Goal: Task Accomplishment & Management: Manage account settings

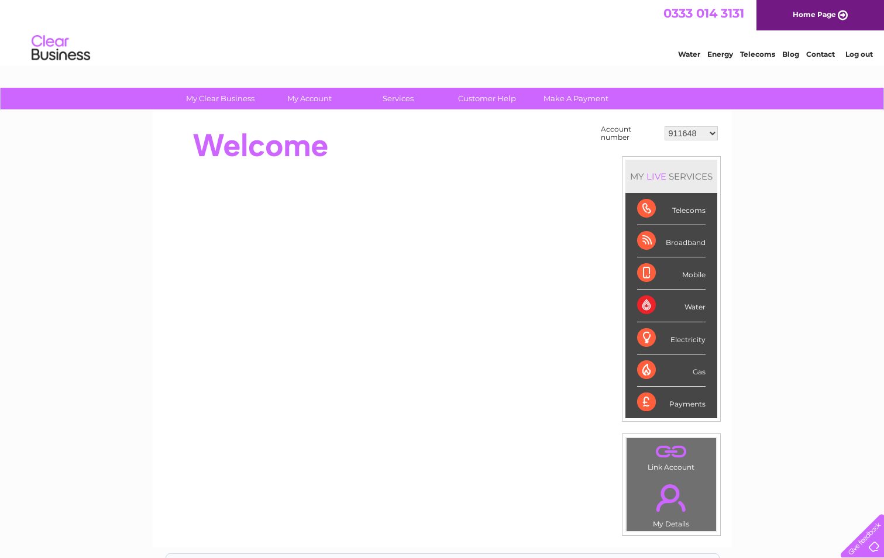
click at [691, 131] on select "911648 975946 979041 980046 990352 990353 990356 990361 997232 1080773 1081707 …" at bounding box center [691, 133] width 53 height 14
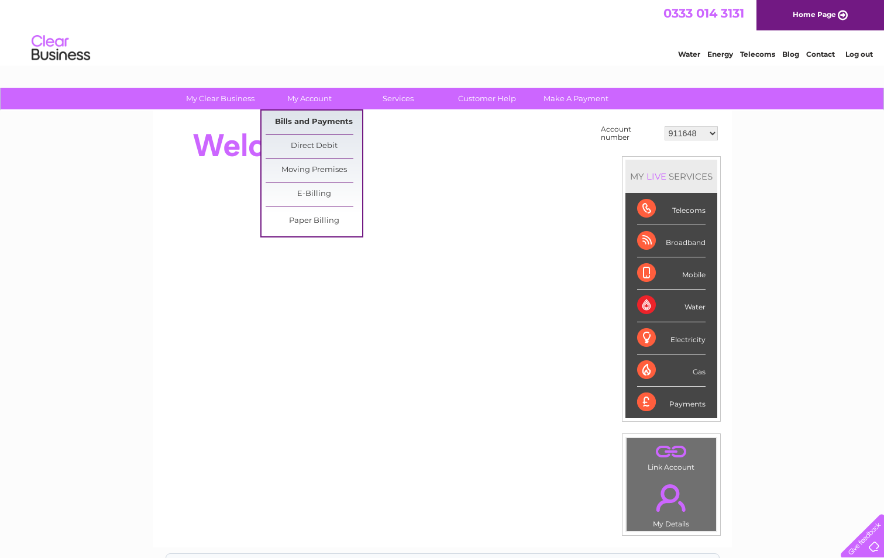
click at [306, 121] on link "Bills and Payments" at bounding box center [314, 122] width 97 height 23
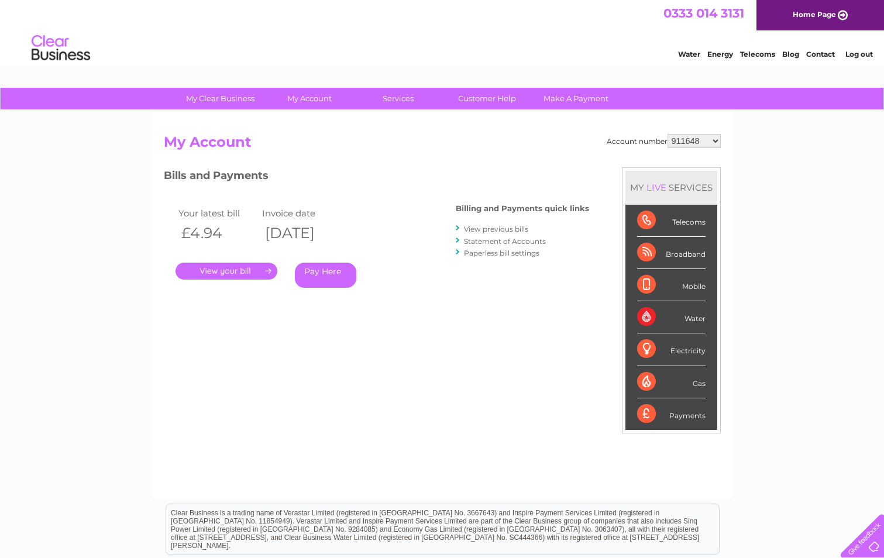
click at [687, 136] on select "911648 975946 979041 980046 990352 990353 990356 990361 997232 1080773 1081707 …" at bounding box center [694, 141] width 53 height 14
select select "1129882"
click at [668, 134] on select "911648 975946 979041 980046 990352 990353 990356 990361 997232 1080773 1081707 …" at bounding box center [694, 141] width 53 height 14
click at [251, 272] on link "." at bounding box center [227, 271] width 102 height 17
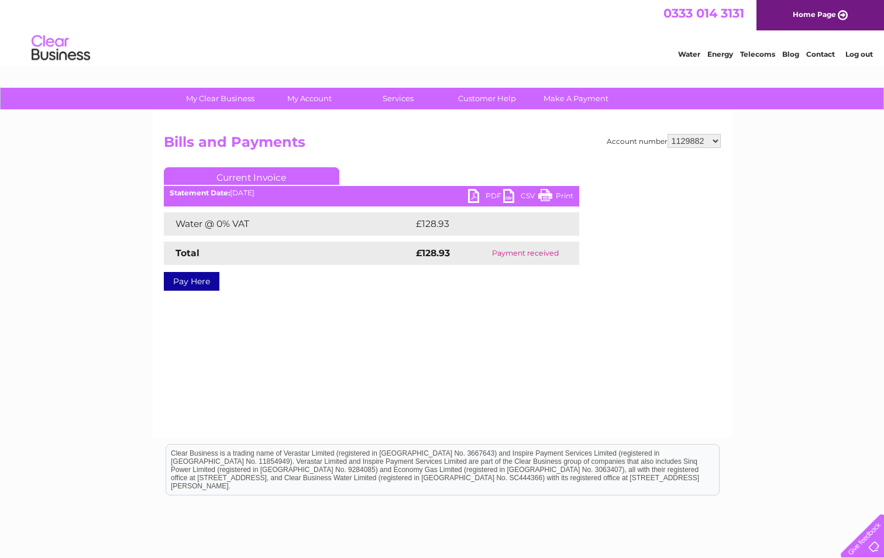
click at [488, 197] on link "PDF" at bounding box center [485, 197] width 35 height 17
